Goal: Task Accomplishment & Management: Use online tool/utility

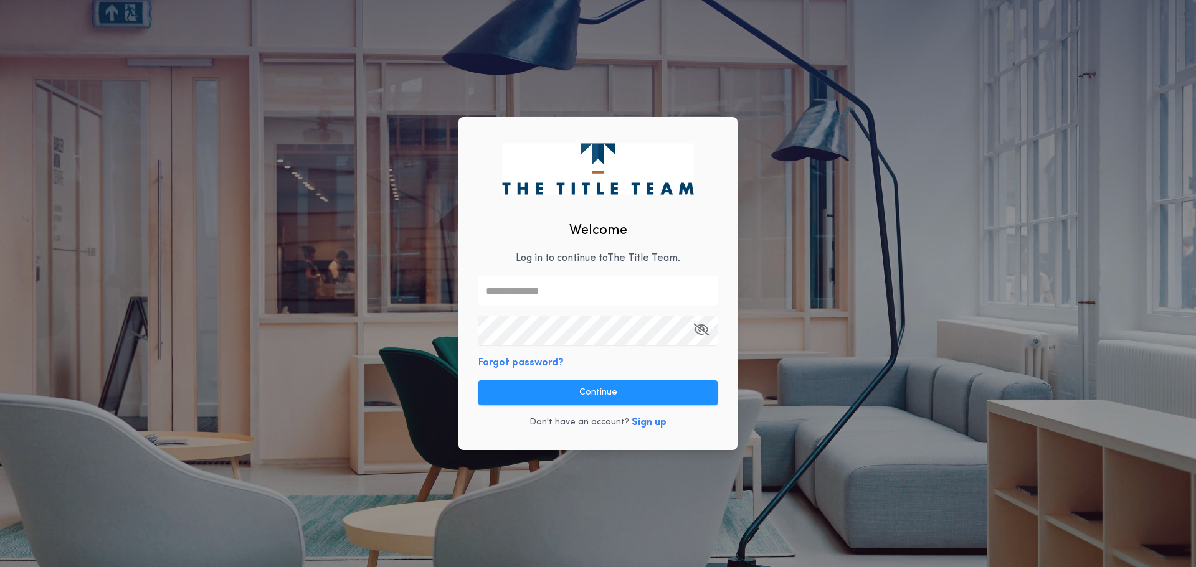
click at [531, 282] on input "text" at bounding box center [597, 291] width 239 height 30
type input "**********"
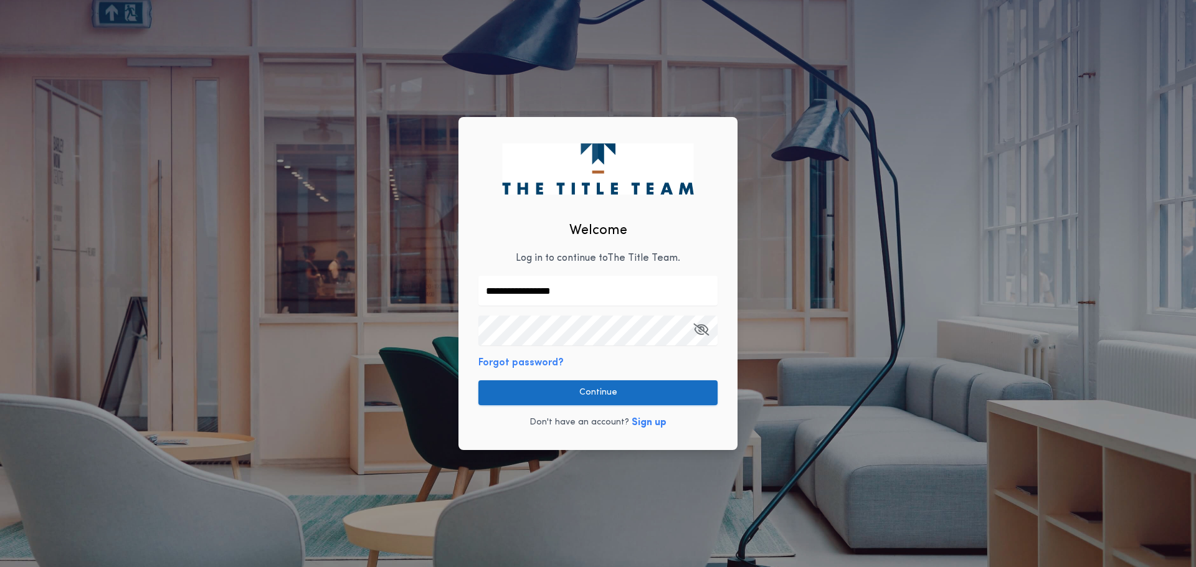
click at [546, 395] on button "Continue" at bounding box center [597, 393] width 239 height 25
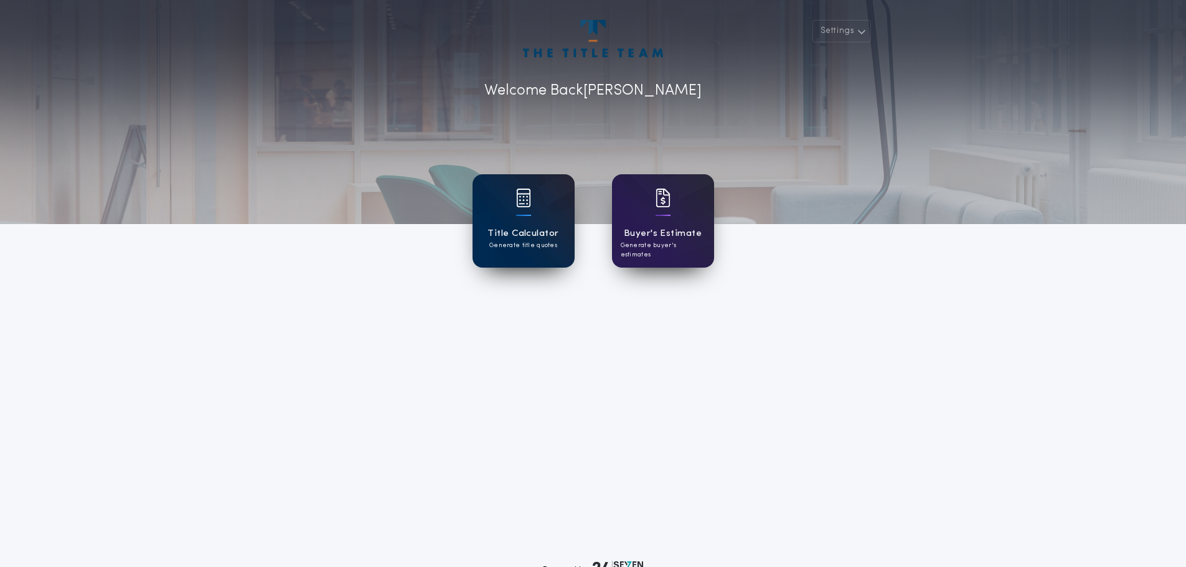
click at [520, 216] on div at bounding box center [523, 206] width 15 height 35
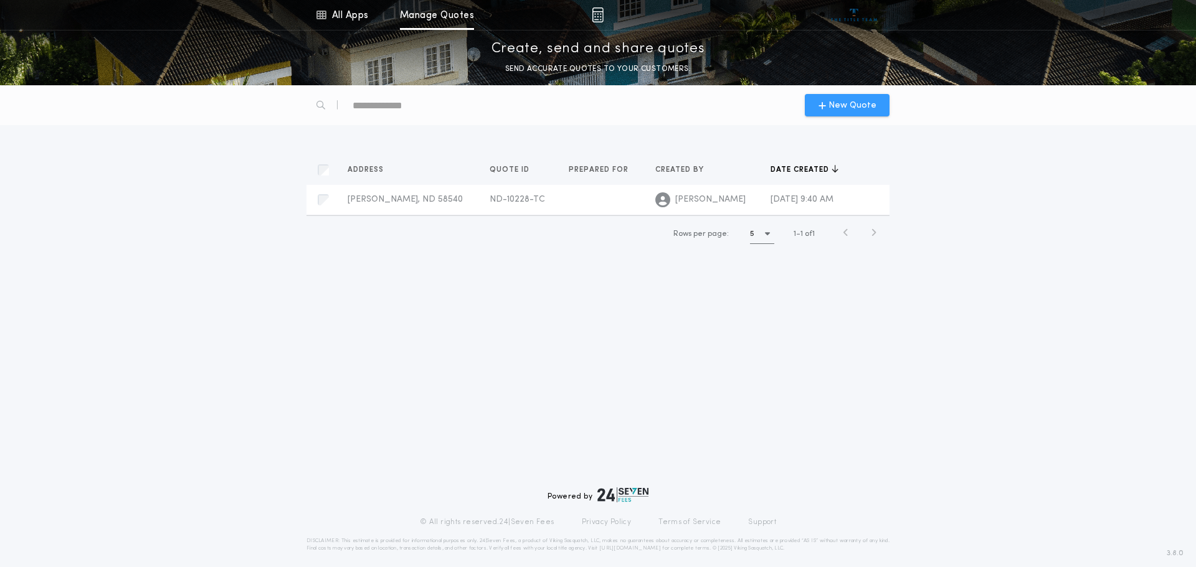
click at [846, 110] on span "New Quote" at bounding box center [852, 105] width 48 height 13
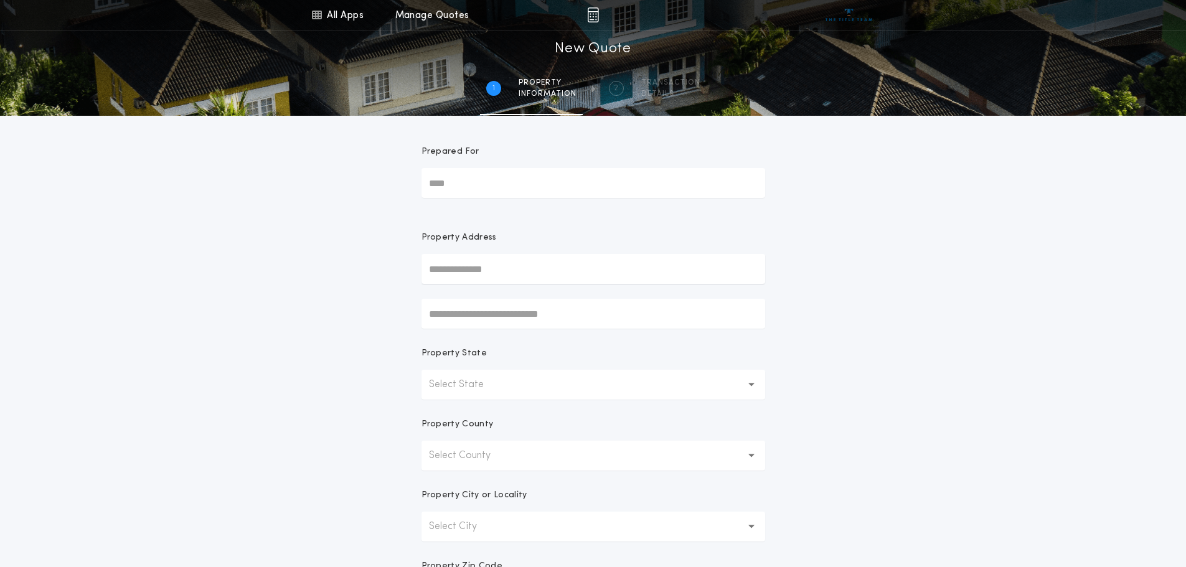
click at [463, 186] on input "Prepared For" at bounding box center [594, 183] width 344 height 30
type input "****"
click at [504, 266] on input "text" at bounding box center [594, 269] width 344 height 30
type input "**********"
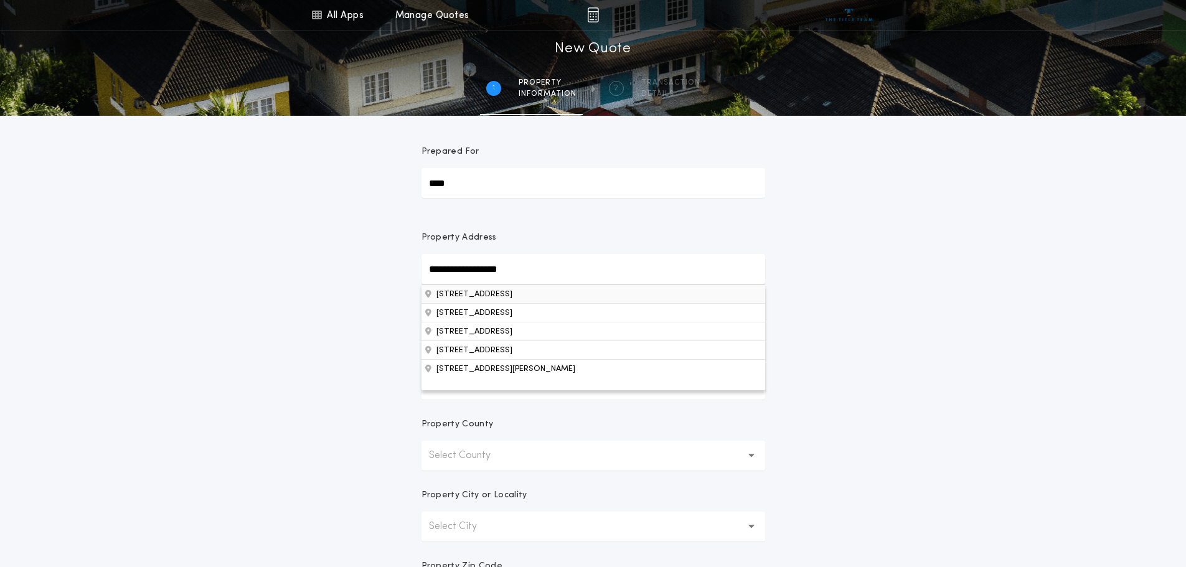
click at [493, 296] on button "[STREET_ADDRESS]" at bounding box center [594, 294] width 344 height 19
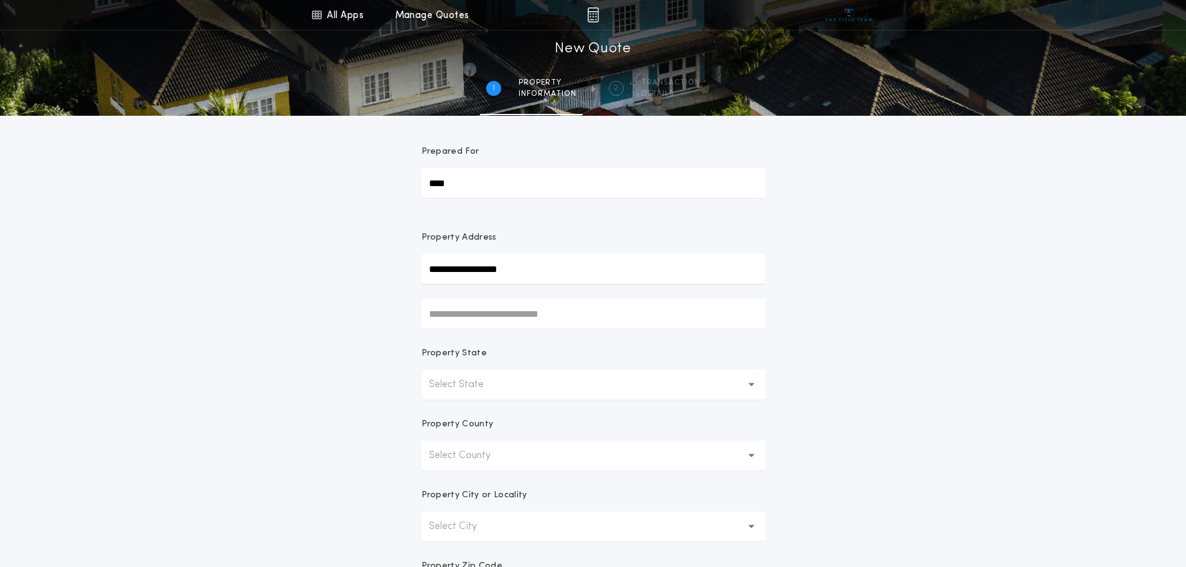
click at [339, 278] on div "**********" at bounding box center [593, 356] width 1186 height 712
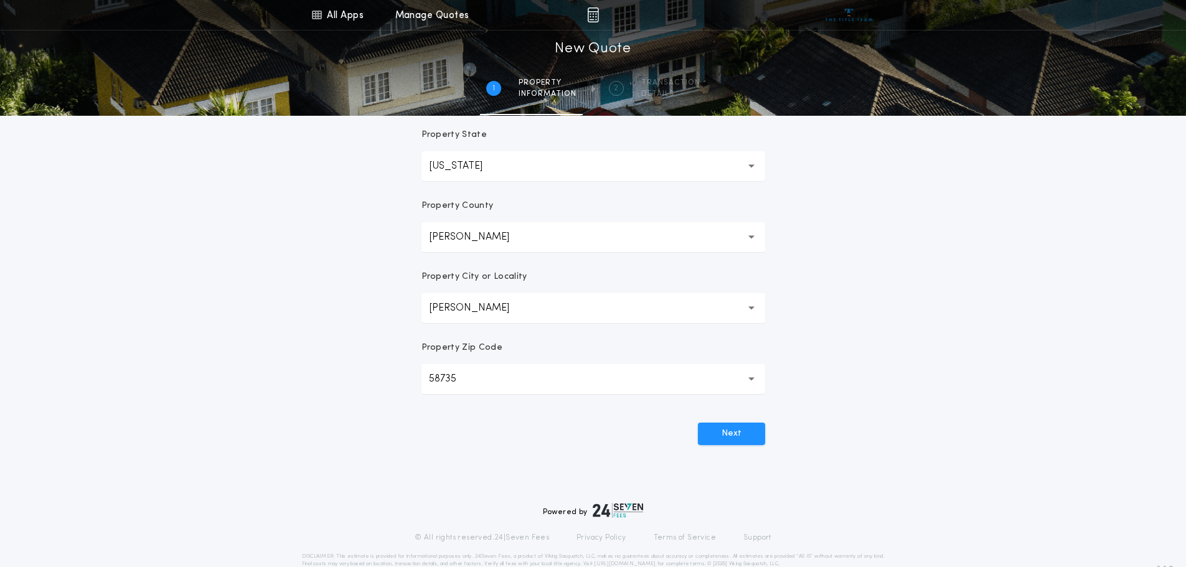
scroll to position [244, 0]
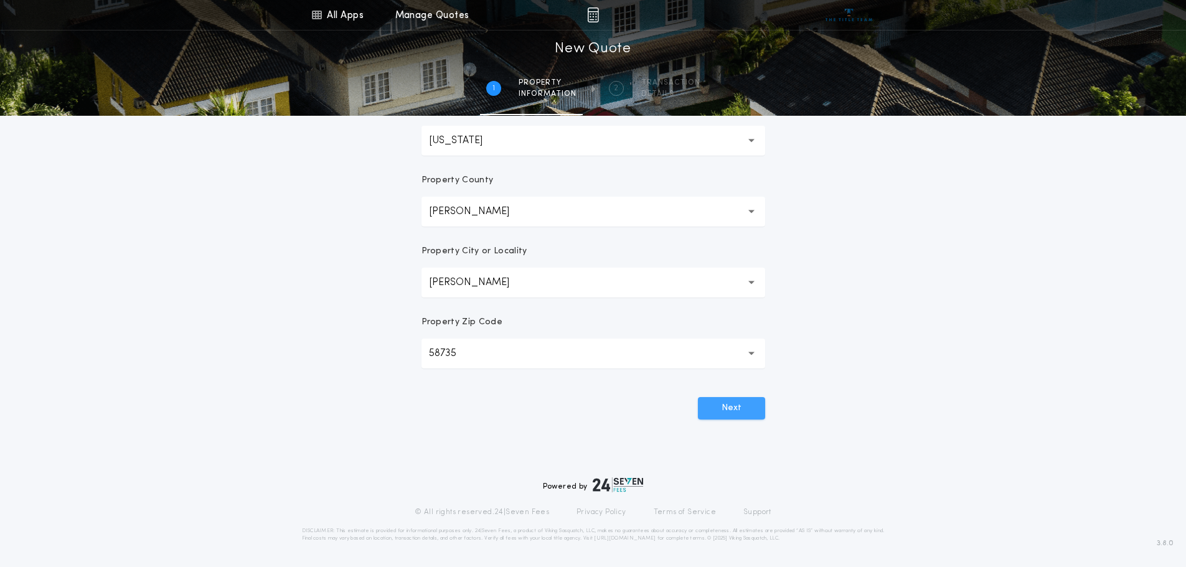
click at [725, 406] on button "Next" at bounding box center [731, 408] width 67 height 22
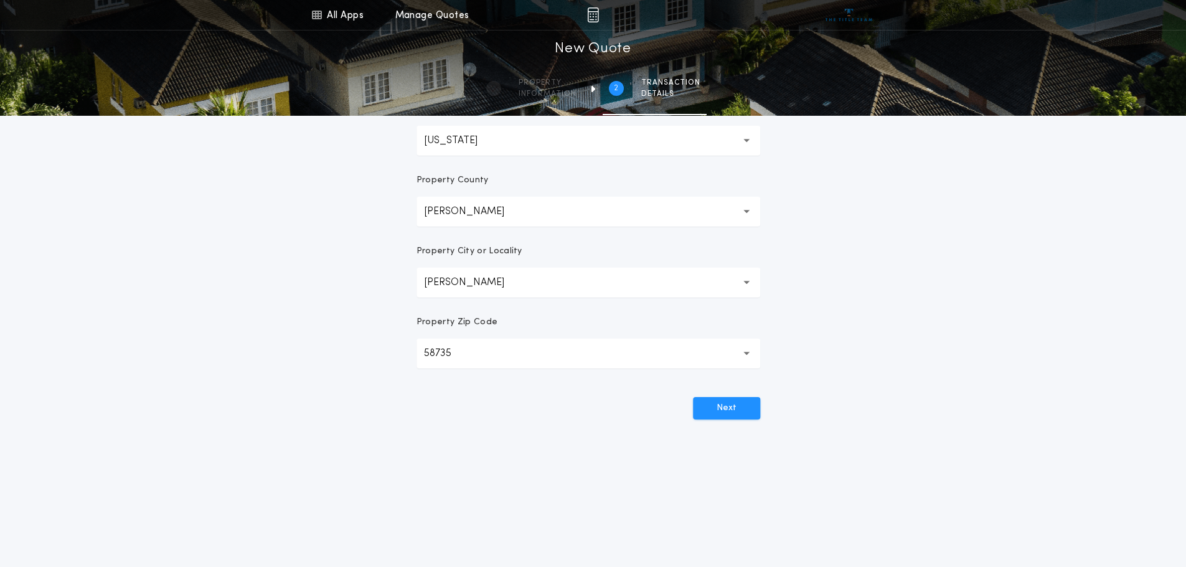
scroll to position [0, 0]
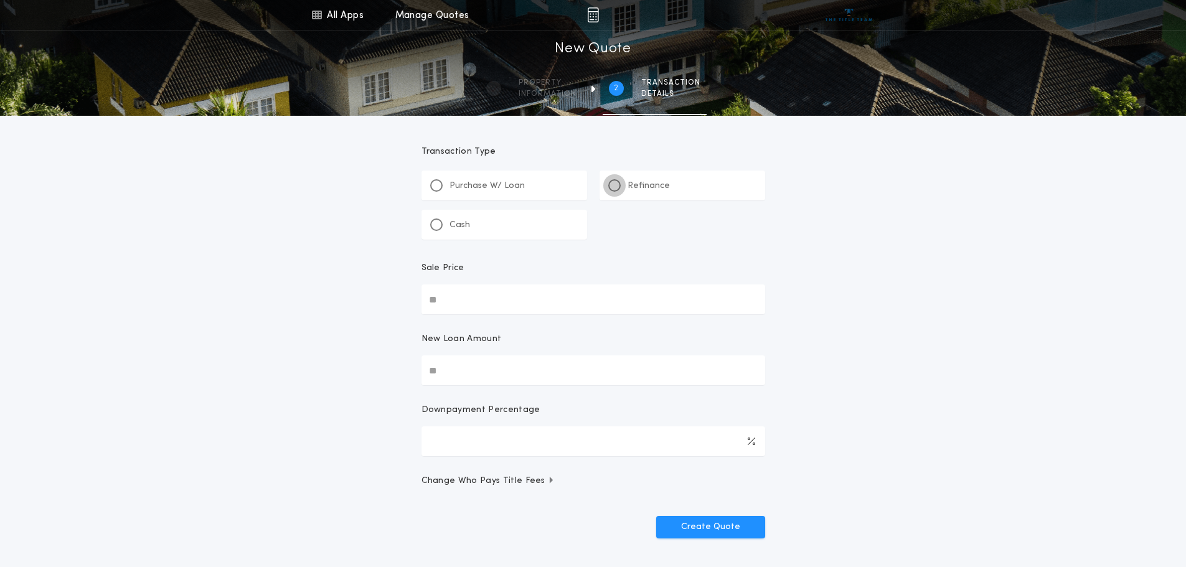
click at [613, 186] on div at bounding box center [615, 185] width 6 height 6
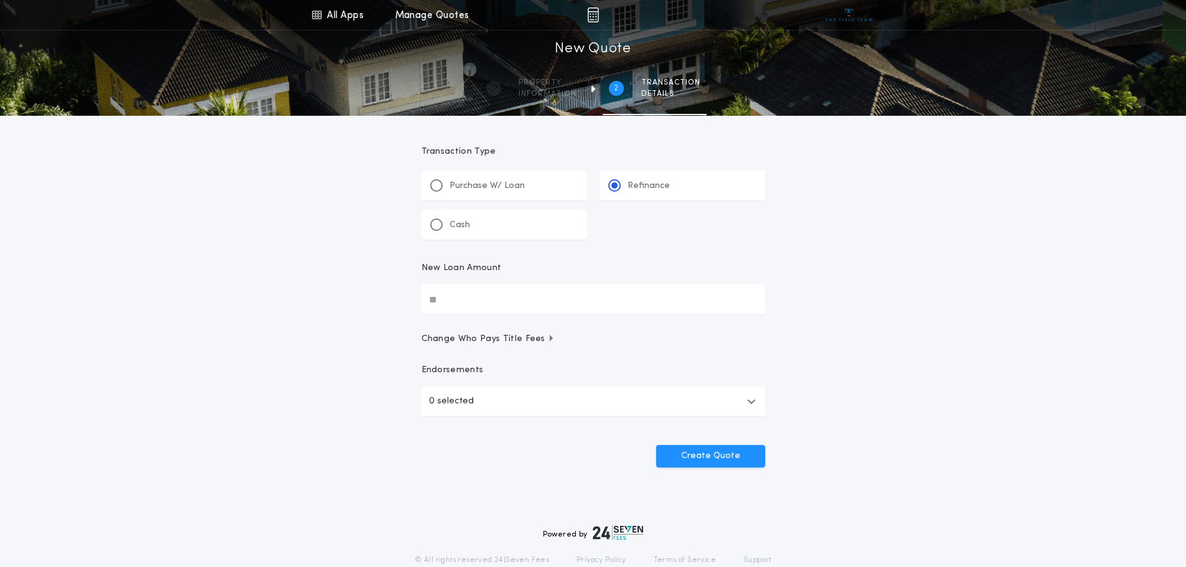
click at [475, 300] on input "New Loan Amount" at bounding box center [594, 300] width 344 height 30
type input "********"
click at [460, 345] on span "Change Who Pays Title Fees" at bounding box center [489, 339] width 134 height 12
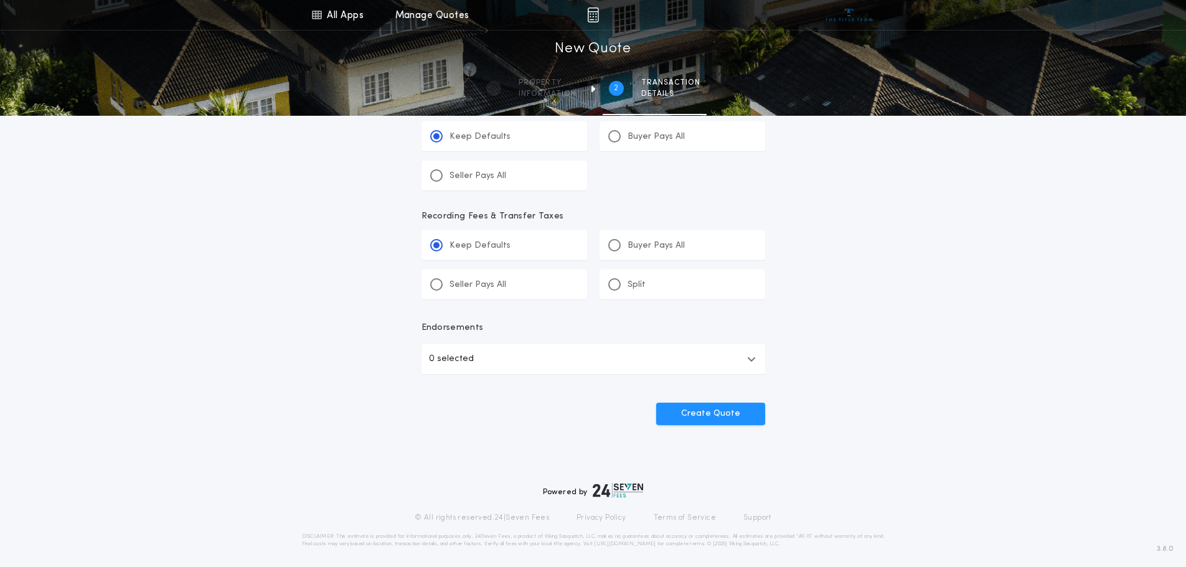
scroll to position [483, 0]
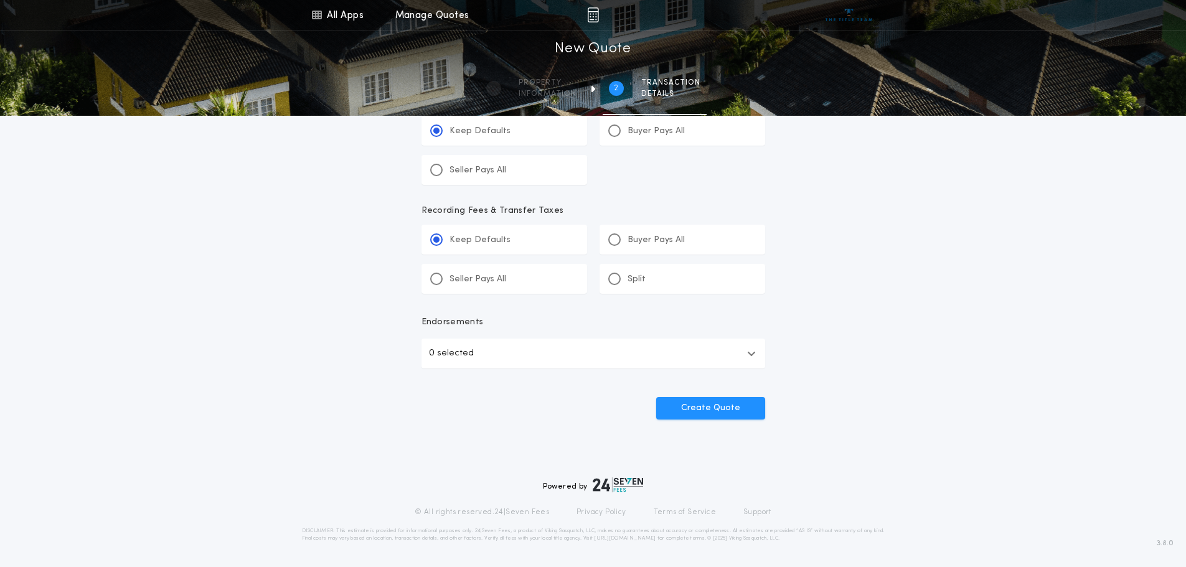
click at [450, 348] on p "0 selected" at bounding box center [451, 353] width 45 height 15
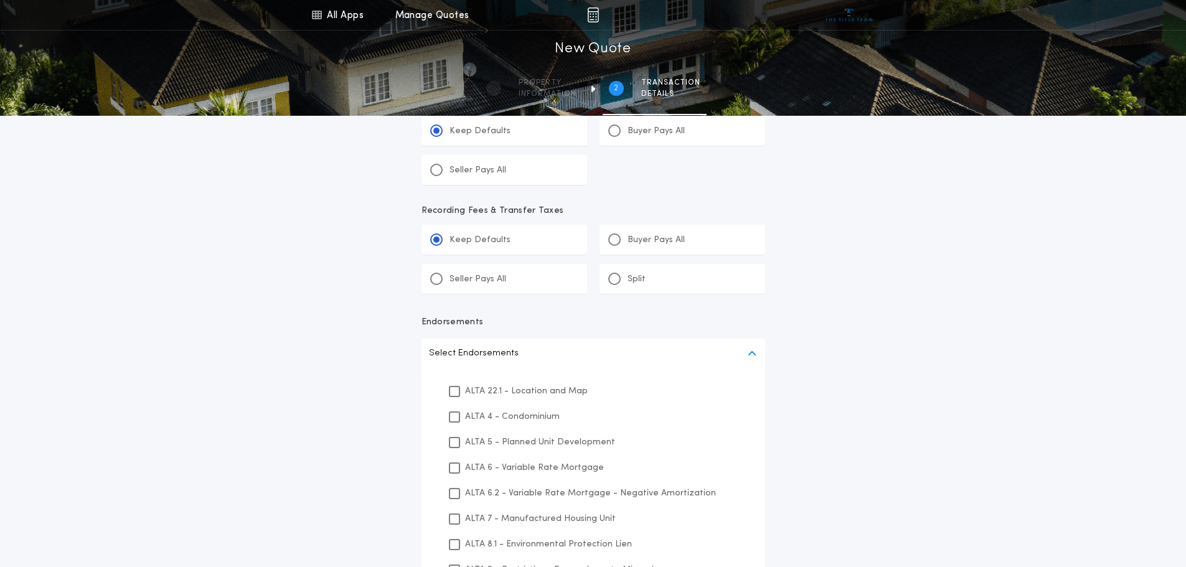
click at [366, 317] on div "All Apps Title Calculator Buyer's Estimate Menu All Apps Manage Quotes 2 /2 New…" at bounding box center [593, 104] width 1186 height 1175
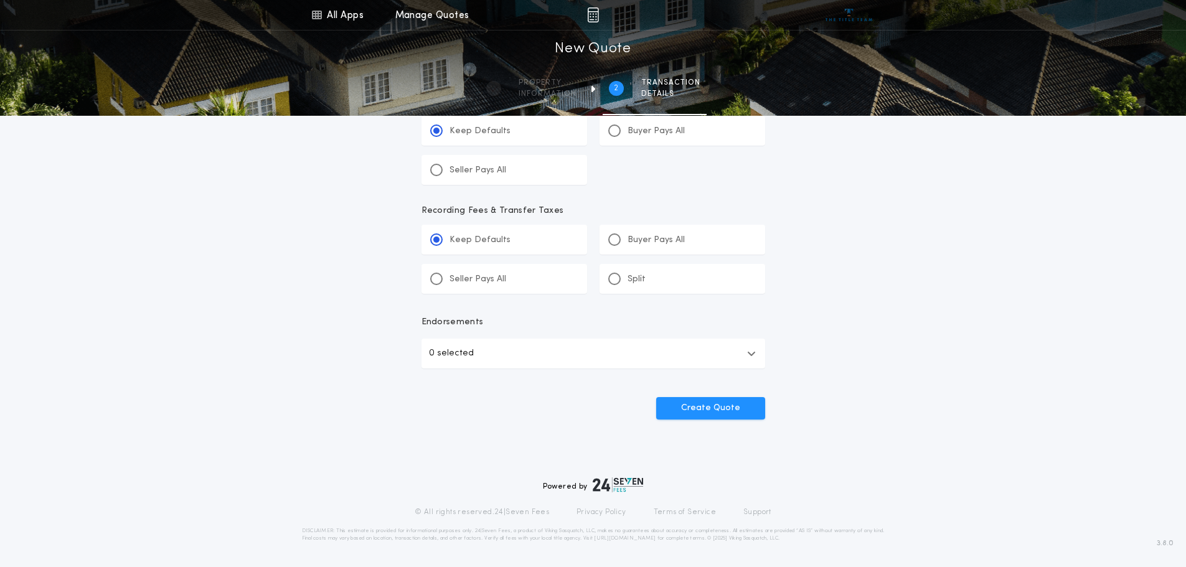
click at [506, 353] on button "0 selected" at bounding box center [594, 354] width 344 height 30
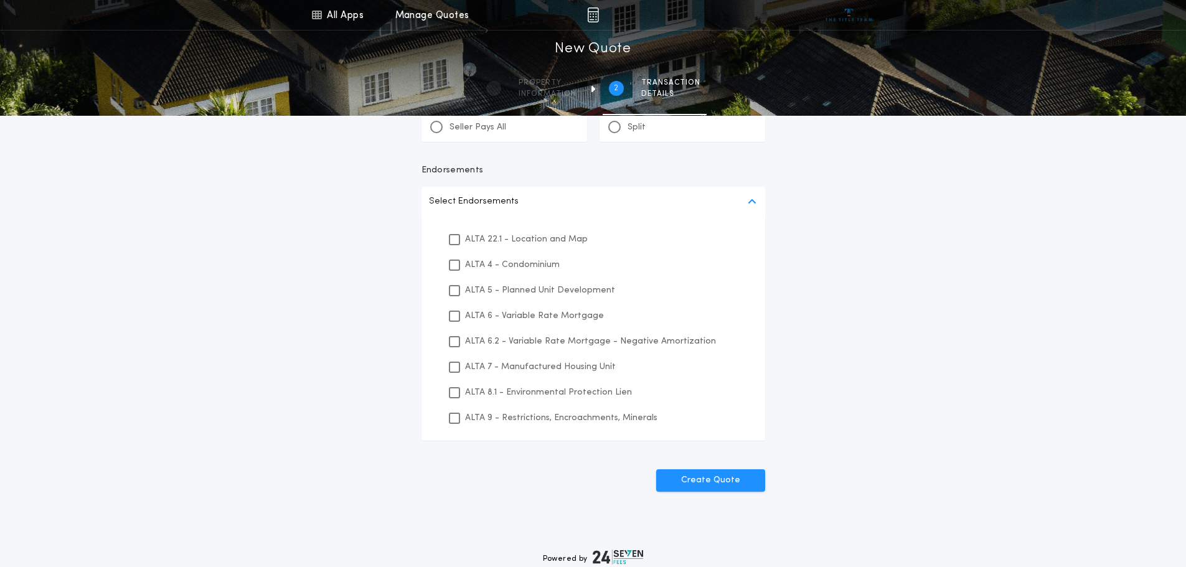
scroll to position [673, 0]
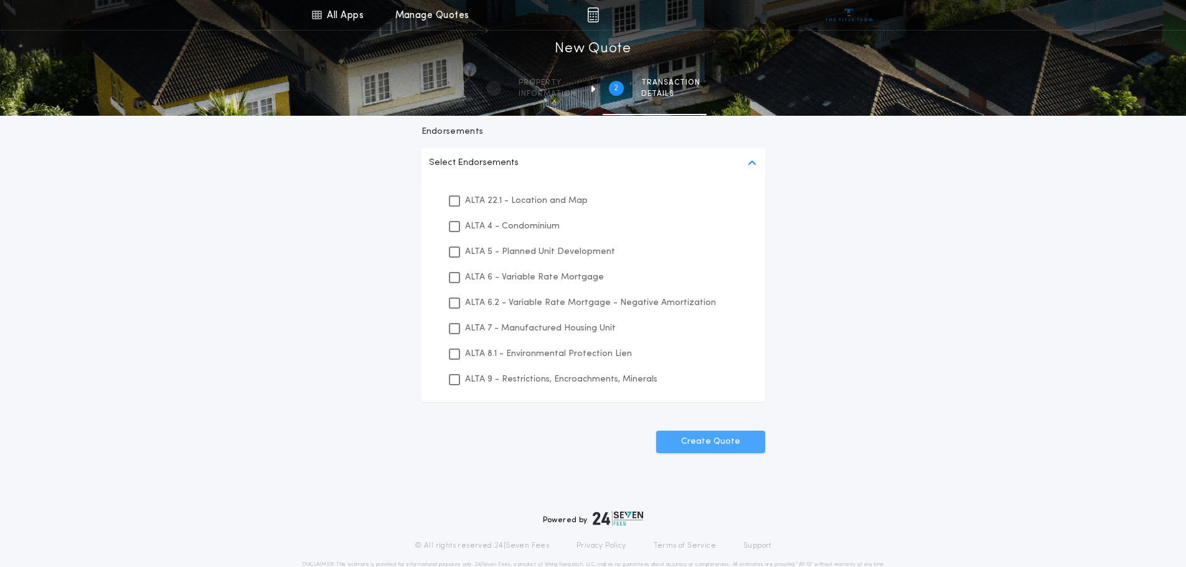
click at [717, 443] on button "Create Quote" at bounding box center [710, 442] width 109 height 22
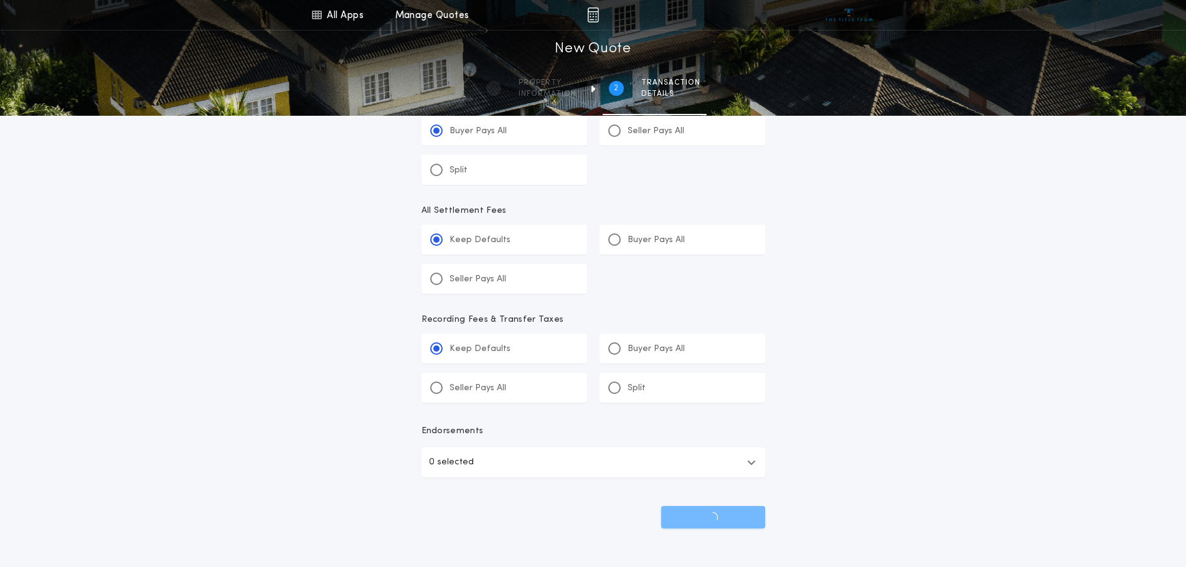
scroll to position [483, 0]
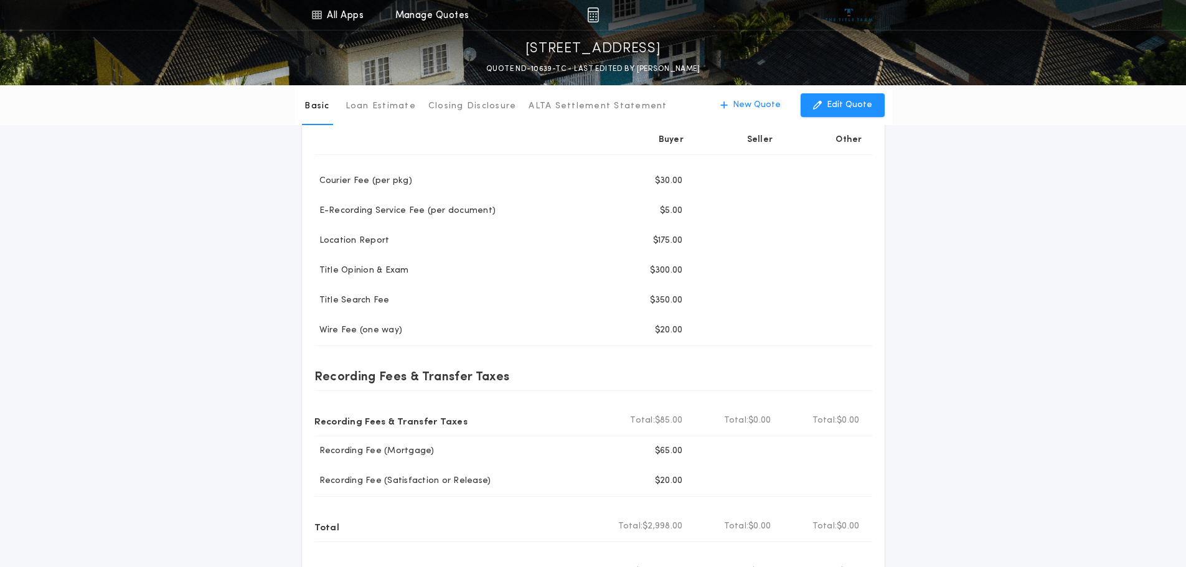
scroll to position [374, 0]
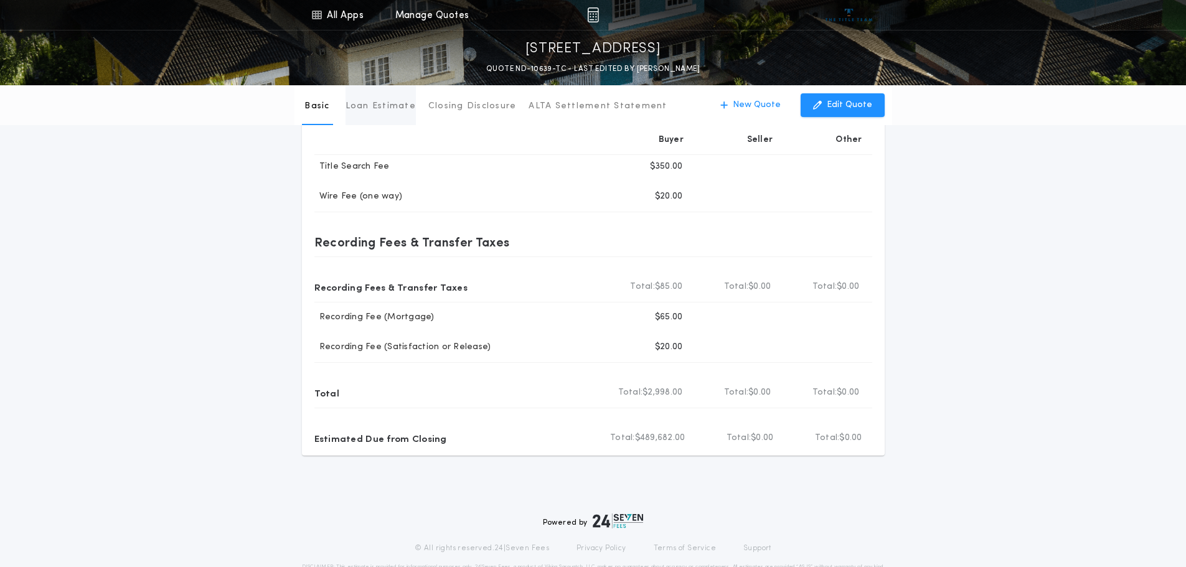
click at [379, 108] on p "Loan Estimate" at bounding box center [381, 106] width 70 height 12
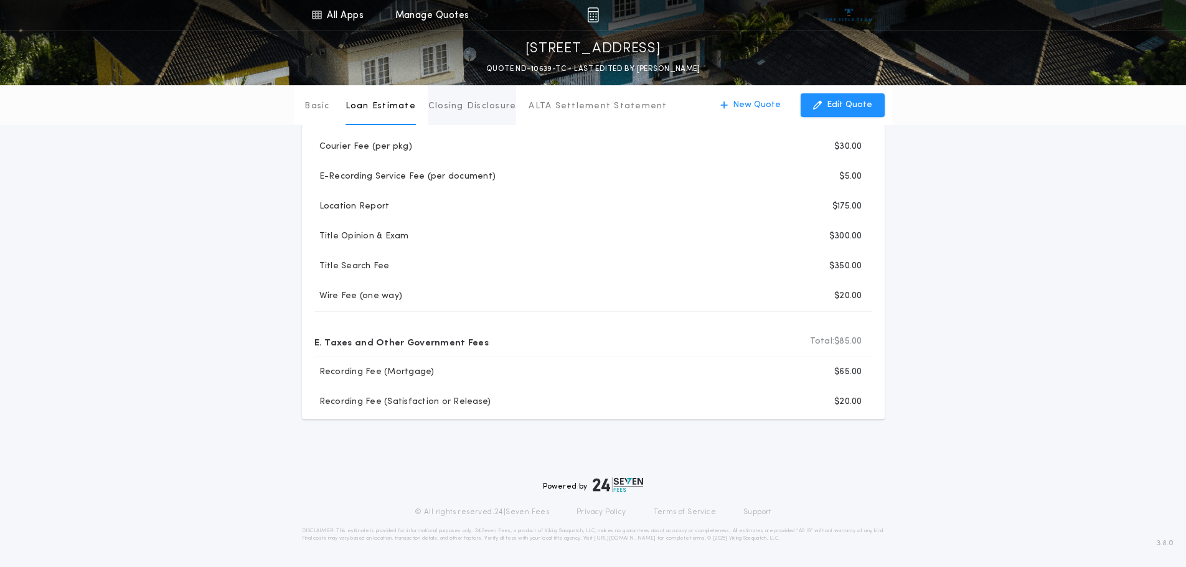
click at [478, 102] on p "Closing Disclosure" at bounding box center [472, 106] width 88 height 12
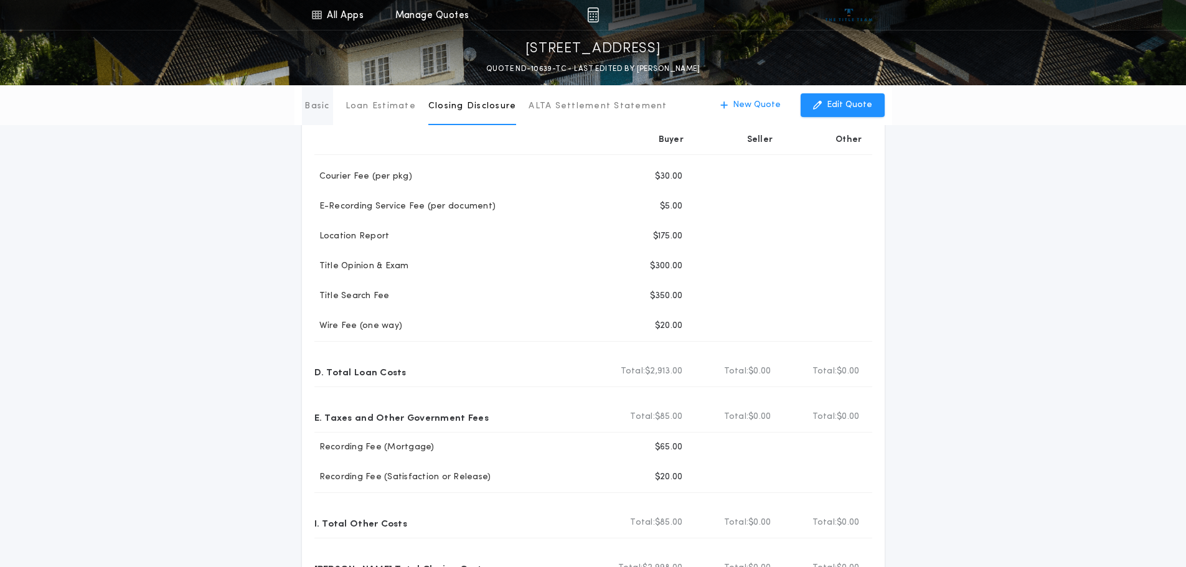
click at [313, 102] on p "Basic" at bounding box center [317, 106] width 25 height 12
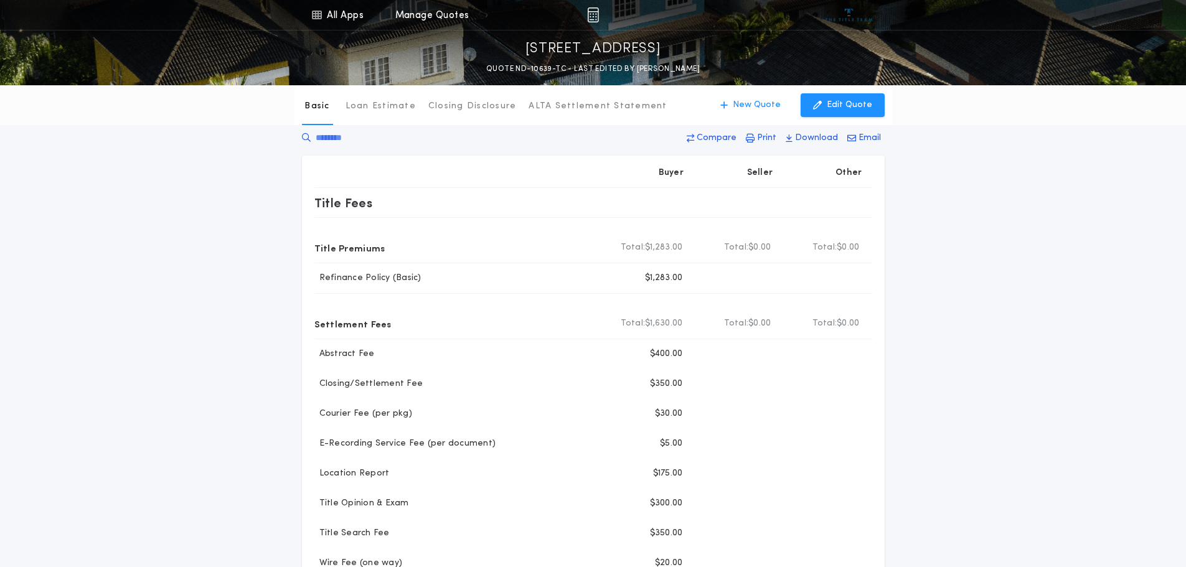
scroll to position [0, 0]
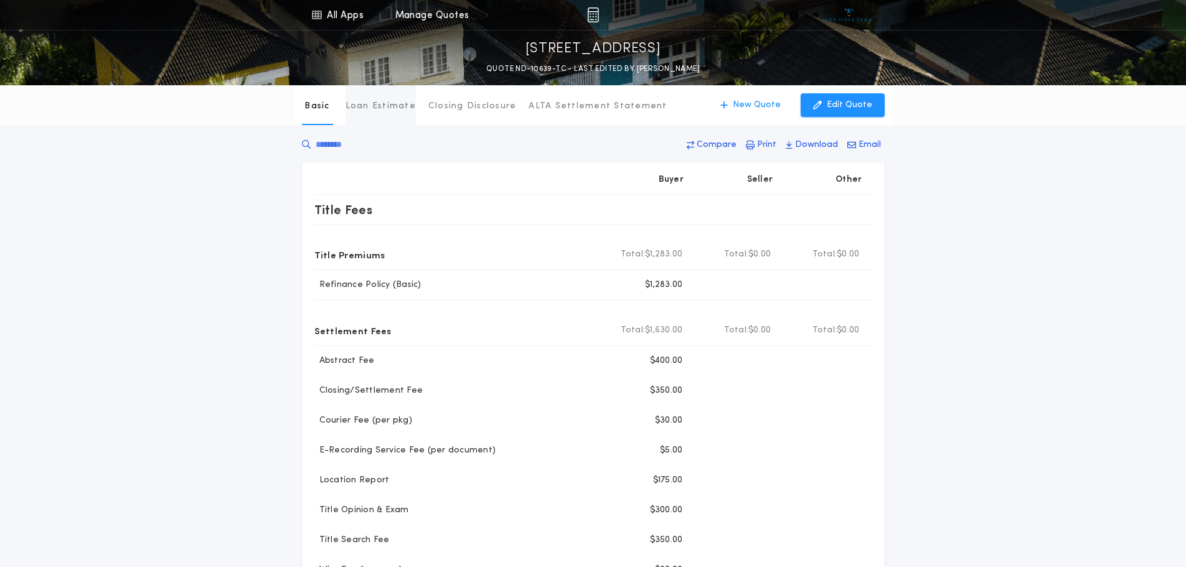
click at [397, 101] on p "Loan Estimate" at bounding box center [381, 106] width 70 height 12
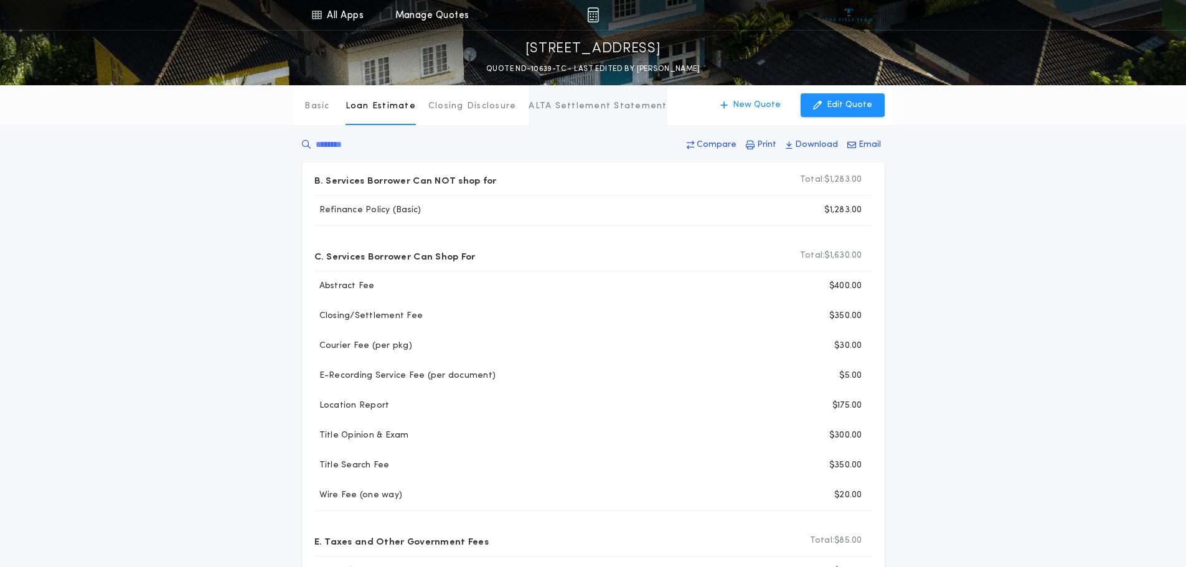
click at [541, 110] on p "ALTA Settlement Statement" at bounding box center [598, 106] width 138 height 12
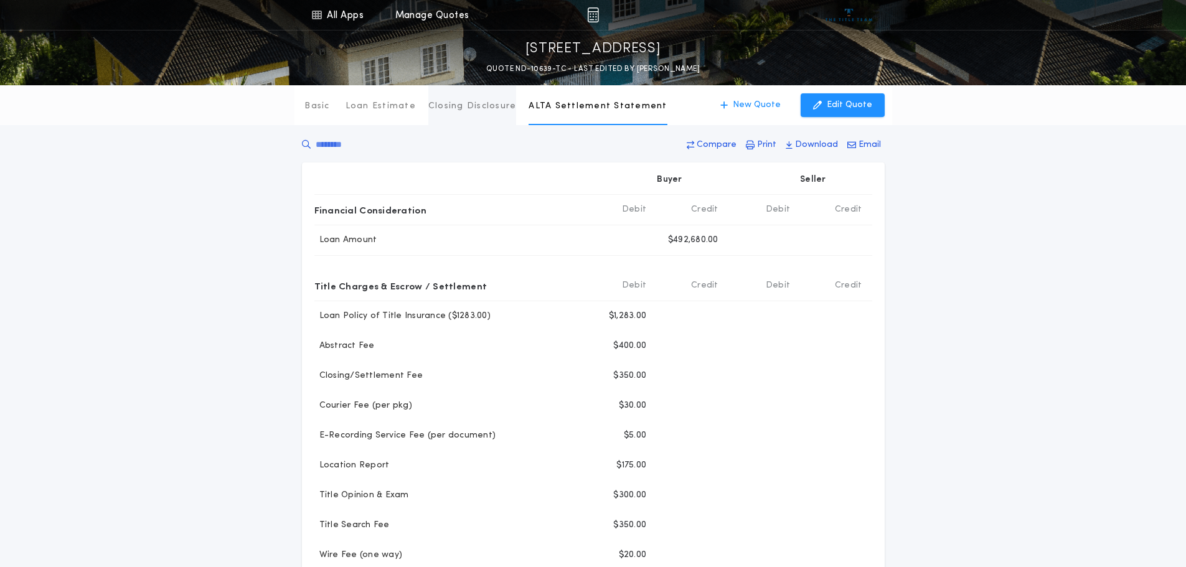
click at [452, 107] on p "Closing Disclosure" at bounding box center [472, 106] width 88 height 12
